Goal: Task Accomplishment & Management: Manage account settings

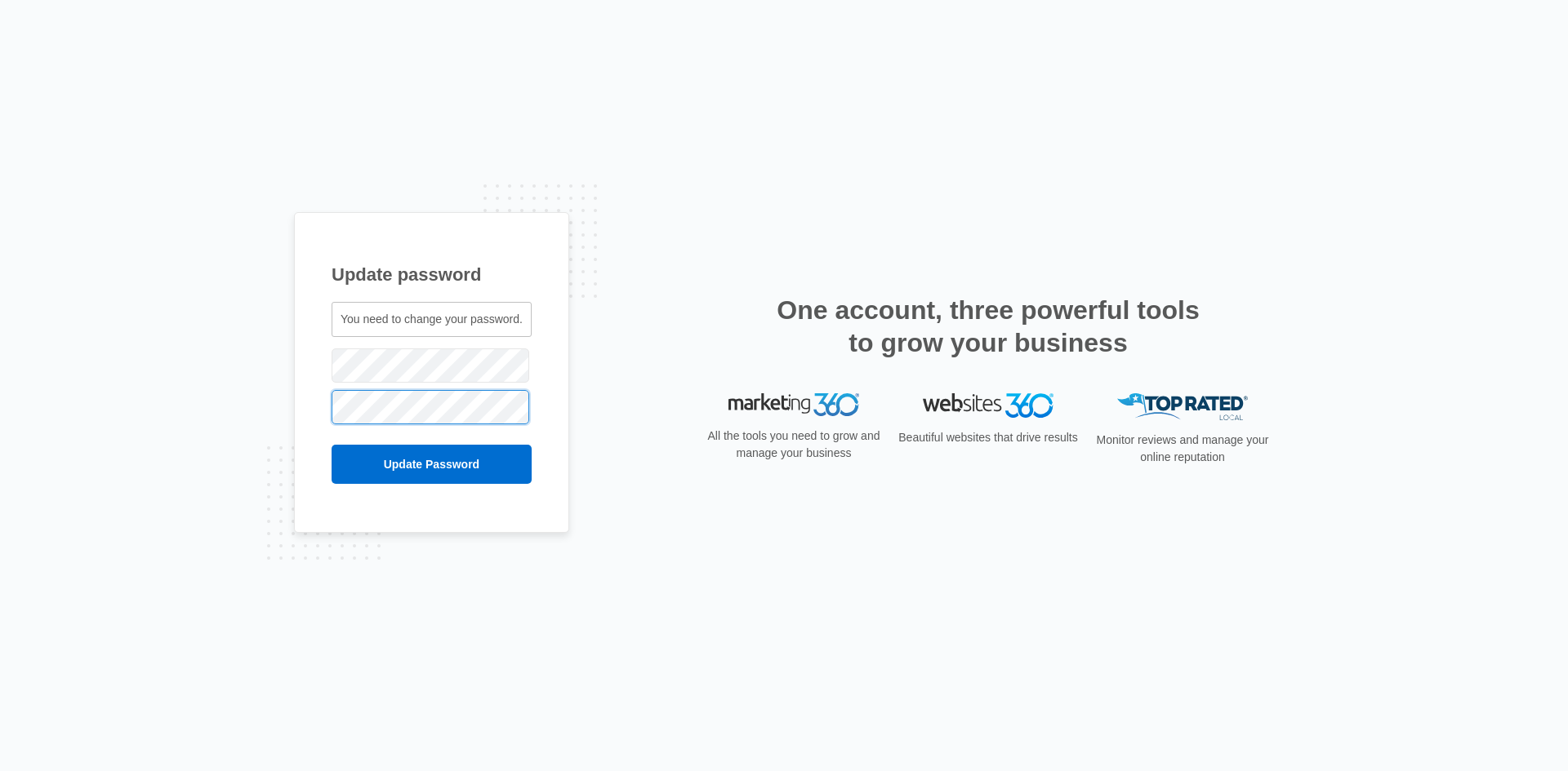
click at [332, 445] on input "Update Password" at bounding box center [431, 464] width 200 height 39
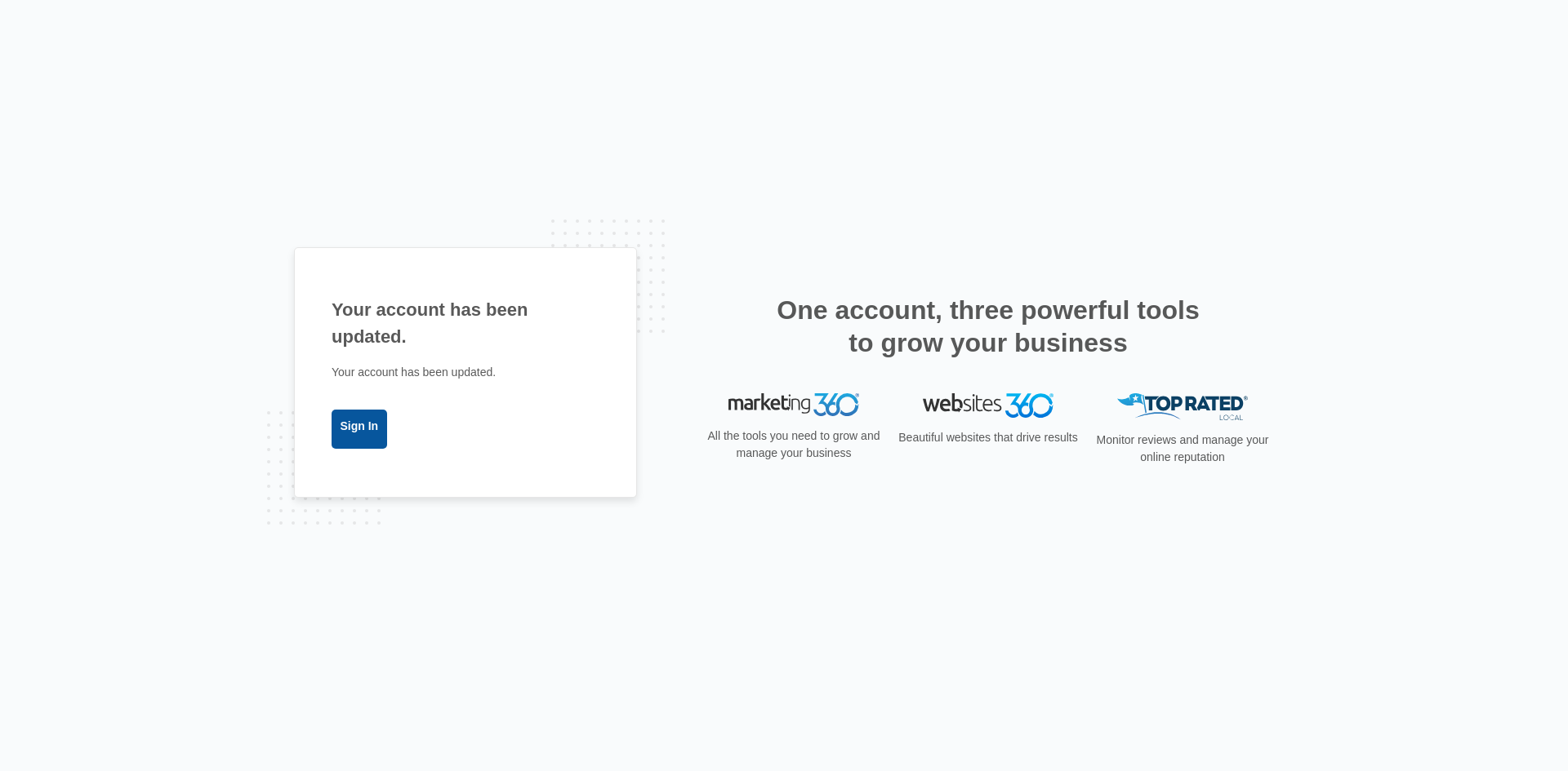
click at [376, 438] on link "Sign In" at bounding box center [359, 429] width 56 height 39
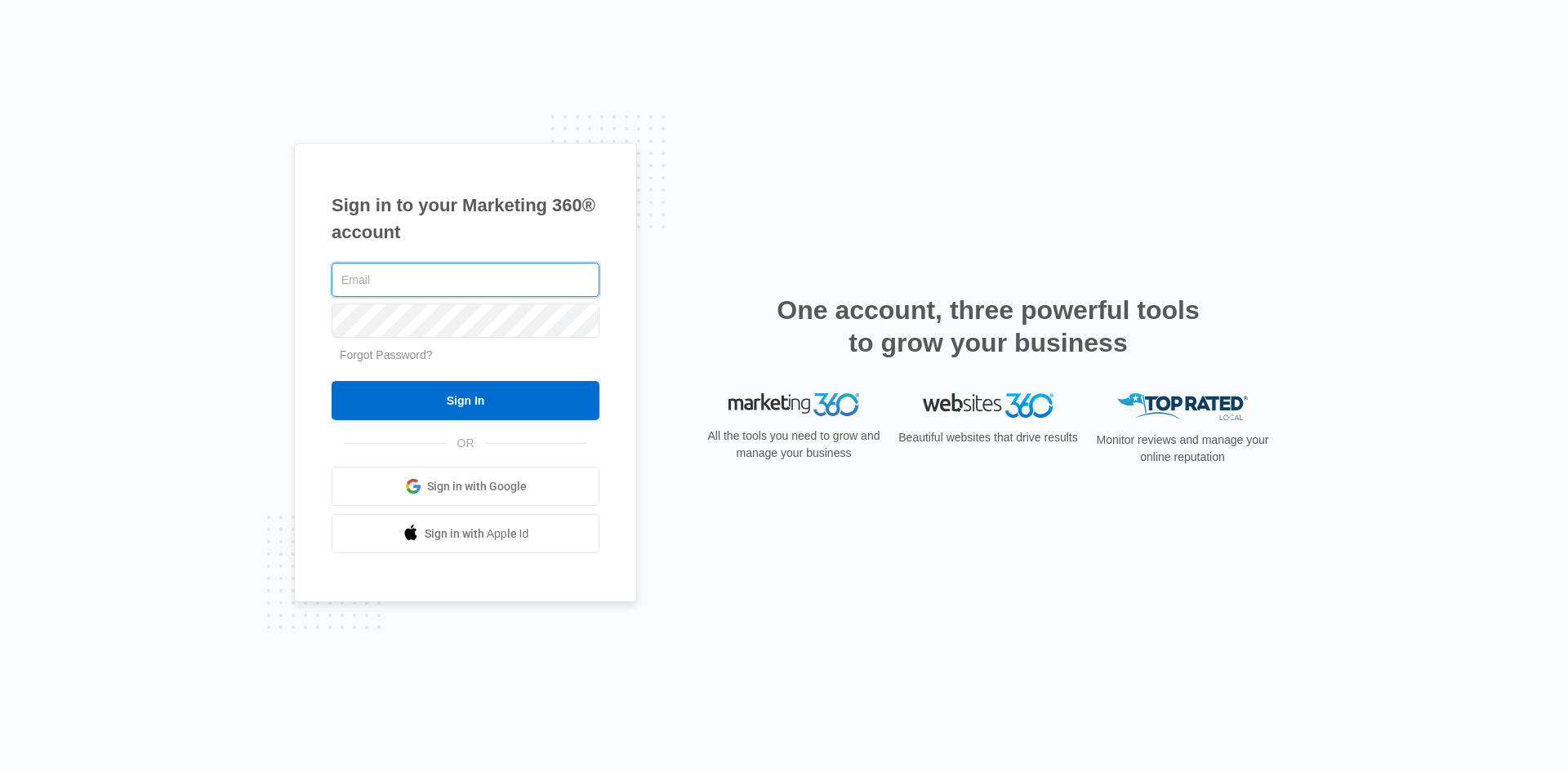
type input "[EMAIL_ADDRESS][DOMAIN_NAME]"
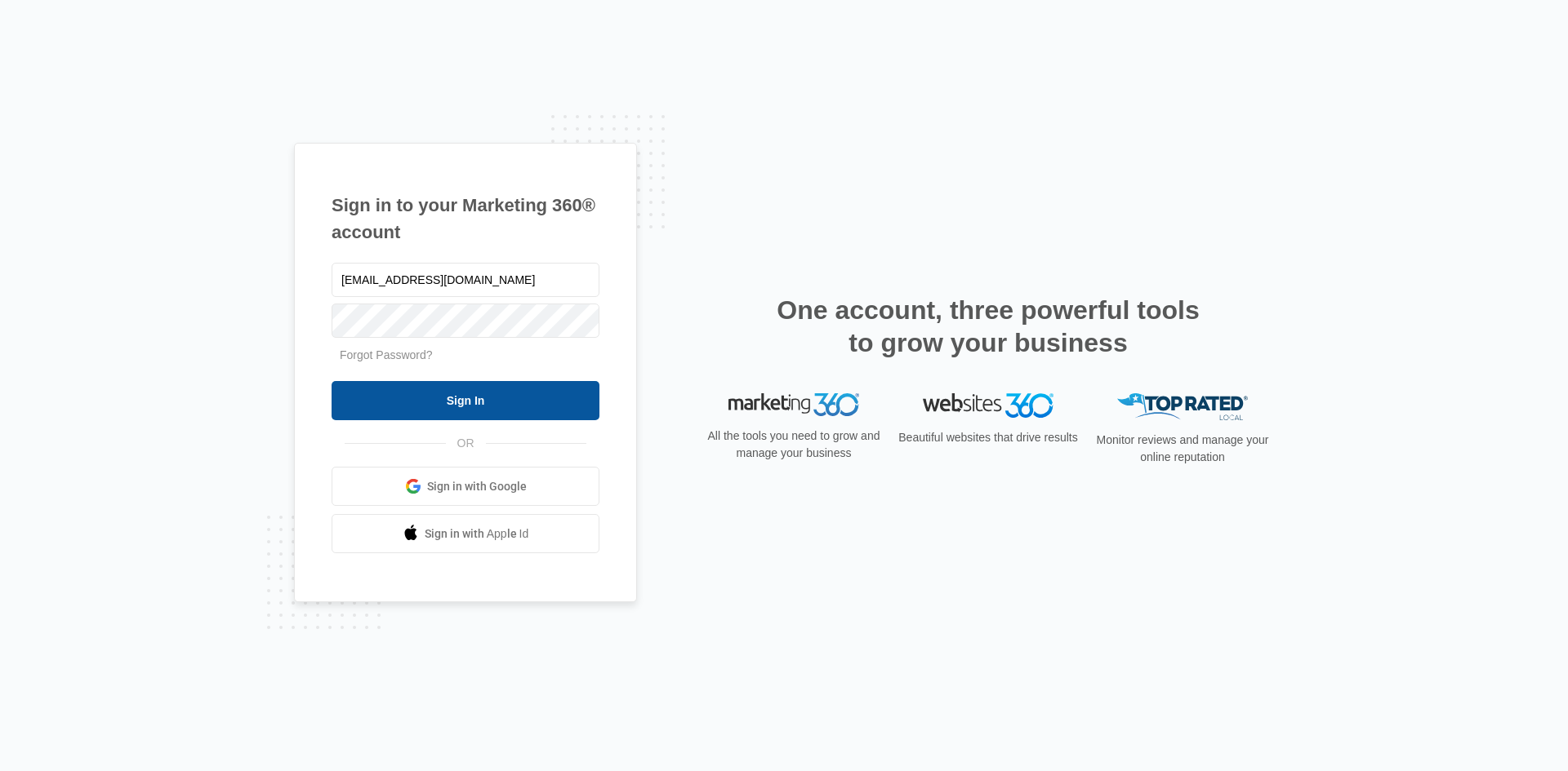
click at [430, 399] on input "Sign In" at bounding box center [465, 400] width 268 height 39
